Goal: Task Accomplishment & Management: Manage account settings

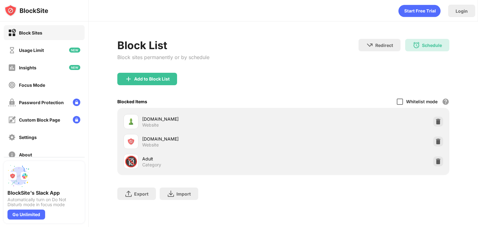
click at [399, 101] on div at bounding box center [400, 102] width 6 height 6
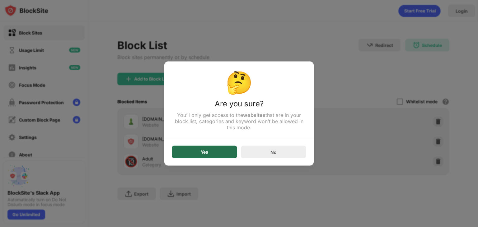
click at [227, 148] on div "Yes" at bounding box center [204, 152] width 65 height 12
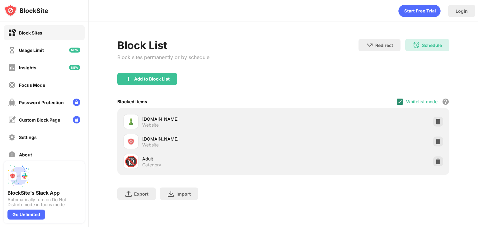
click at [400, 101] on img at bounding box center [399, 101] width 5 height 5
click at [400, 101] on div at bounding box center [400, 102] width 6 height 6
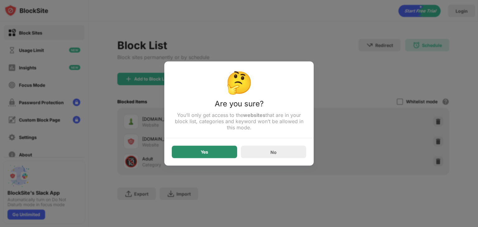
click at [223, 155] on div "Yes" at bounding box center [204, 152] width 65 height 12
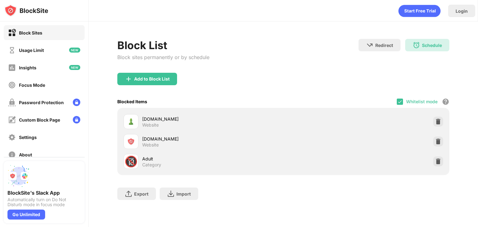
click at [398, 106] on div "Whitelist mode Block all websites except for those in your whitelist. Whitelist…" at bounding box center [423, 101] width 53 height 13
click at [400, 103] on img at bounding box center [399, 101] width 5 height 5
